Goal: Navigation & Orientation: Find specific page/section

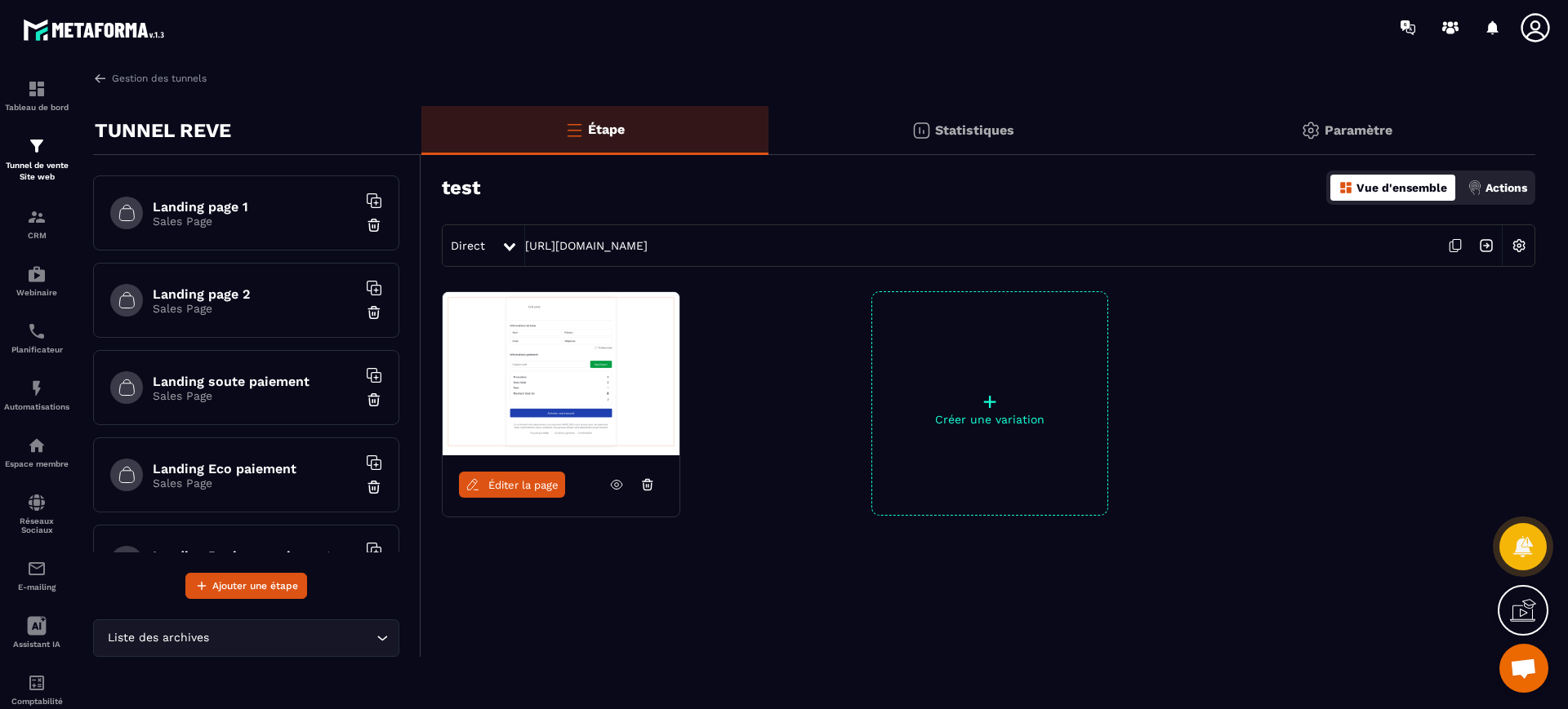
scroll to position [685, 0]
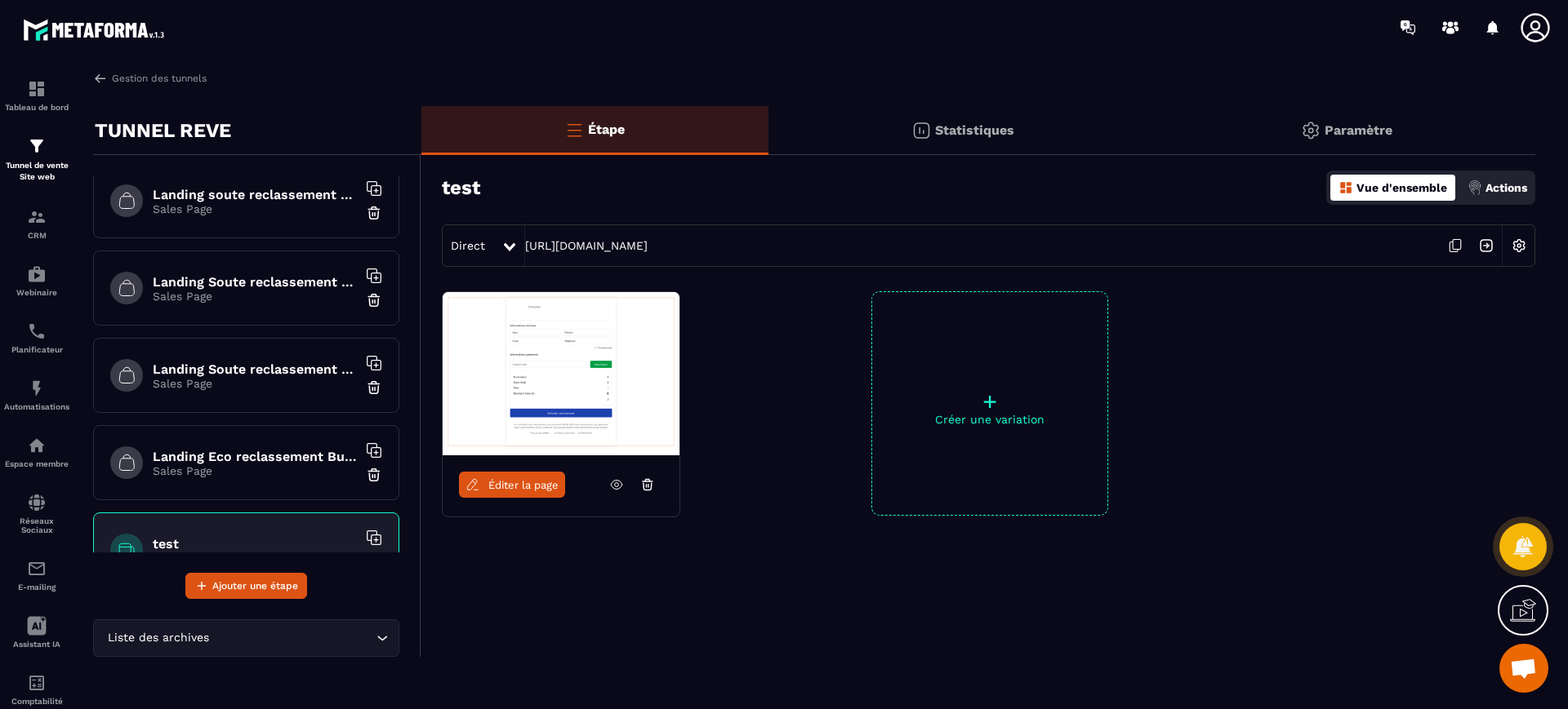
click at [0, 0] on img at bounding box center [0, 0] width 0 height 0
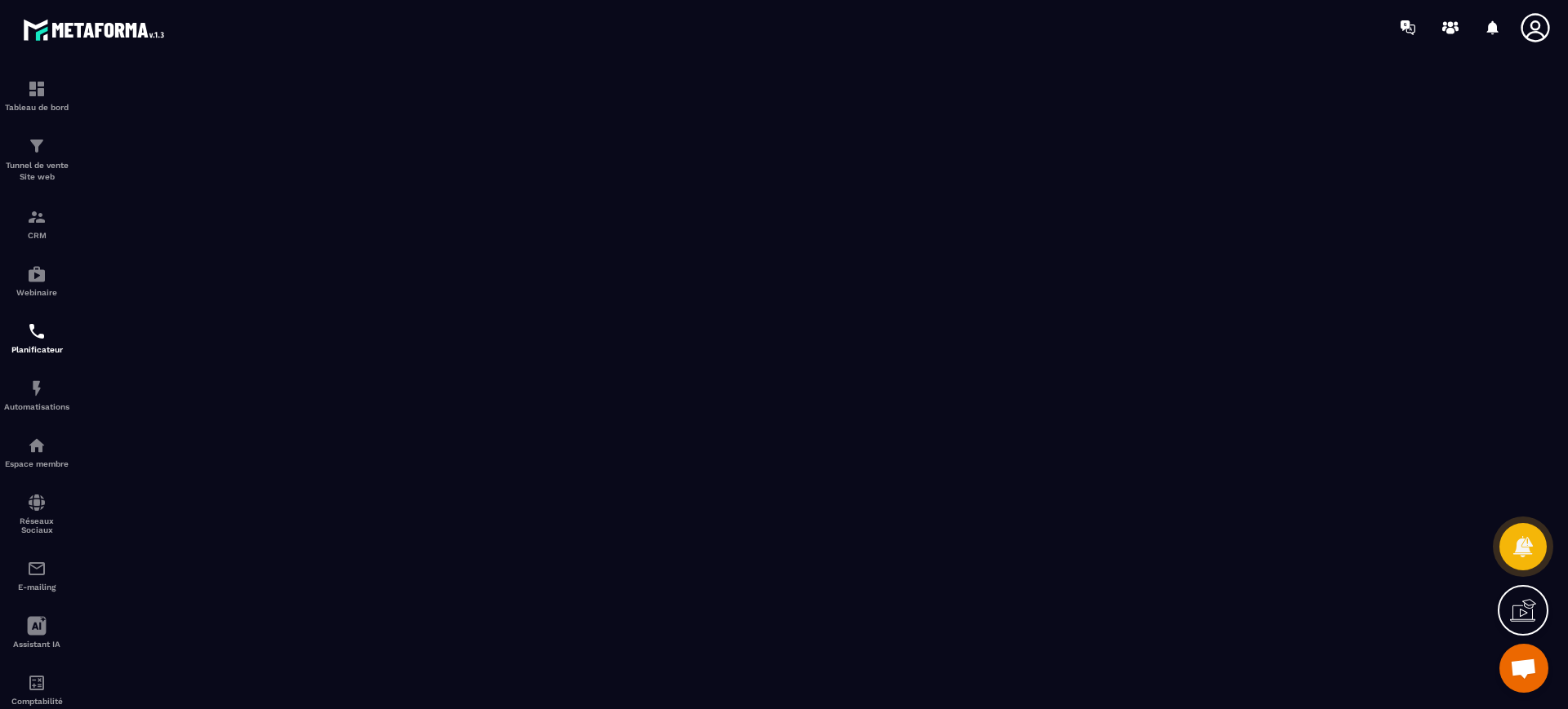
click at [46, 232] on p "CRM" at bounding box center [37, 235] width 66 height 9
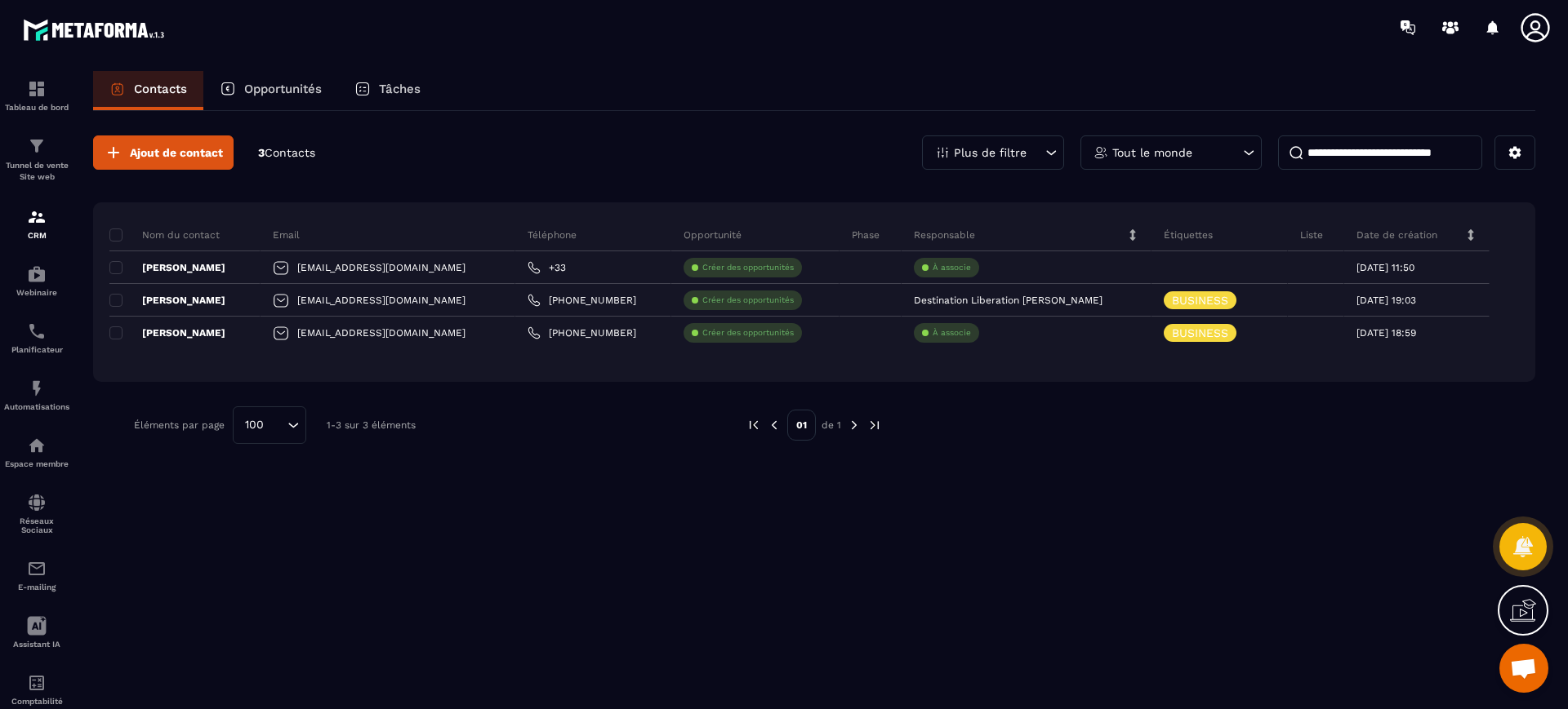
click at [285, 90] on p "Opportunités" at bounding box center [283, 89] width 78 height 15
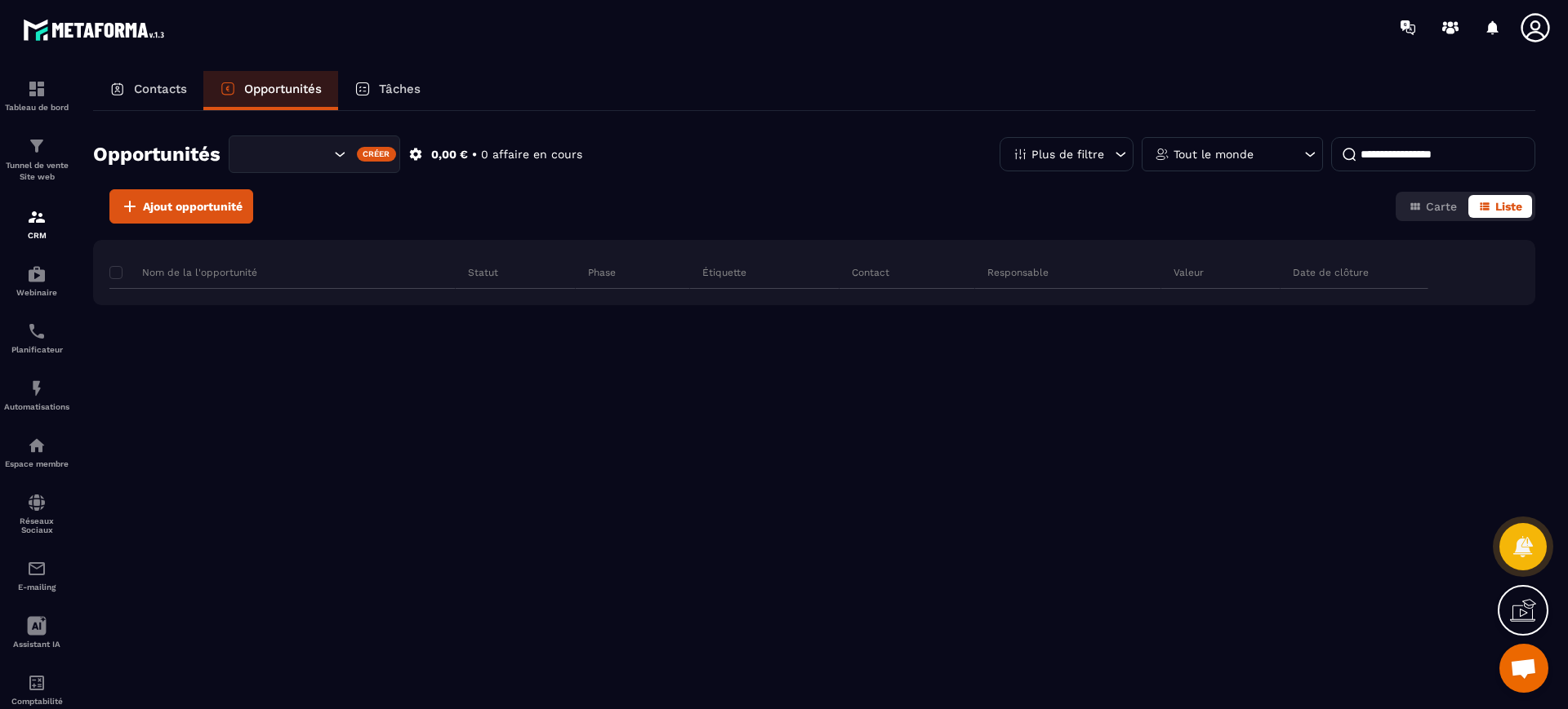
click at [163, 90] on p "Contacts" at bounding box center [160, 89] width 53 height 15
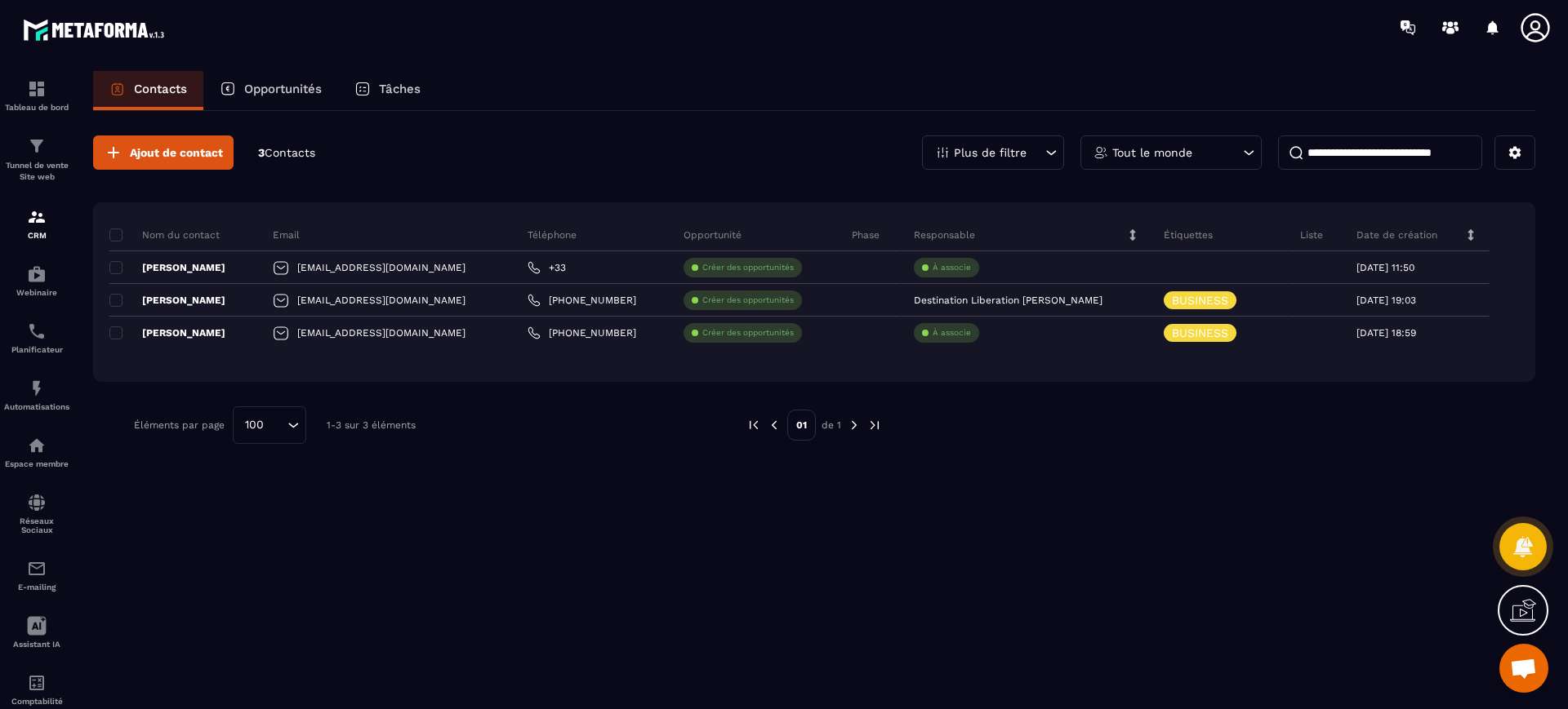
click at [397, 99] on div "Tâches" at bounding box center [387, 90] width 99 height 39
